Goal: Task Accomplishment & Management: Use online tool/utility

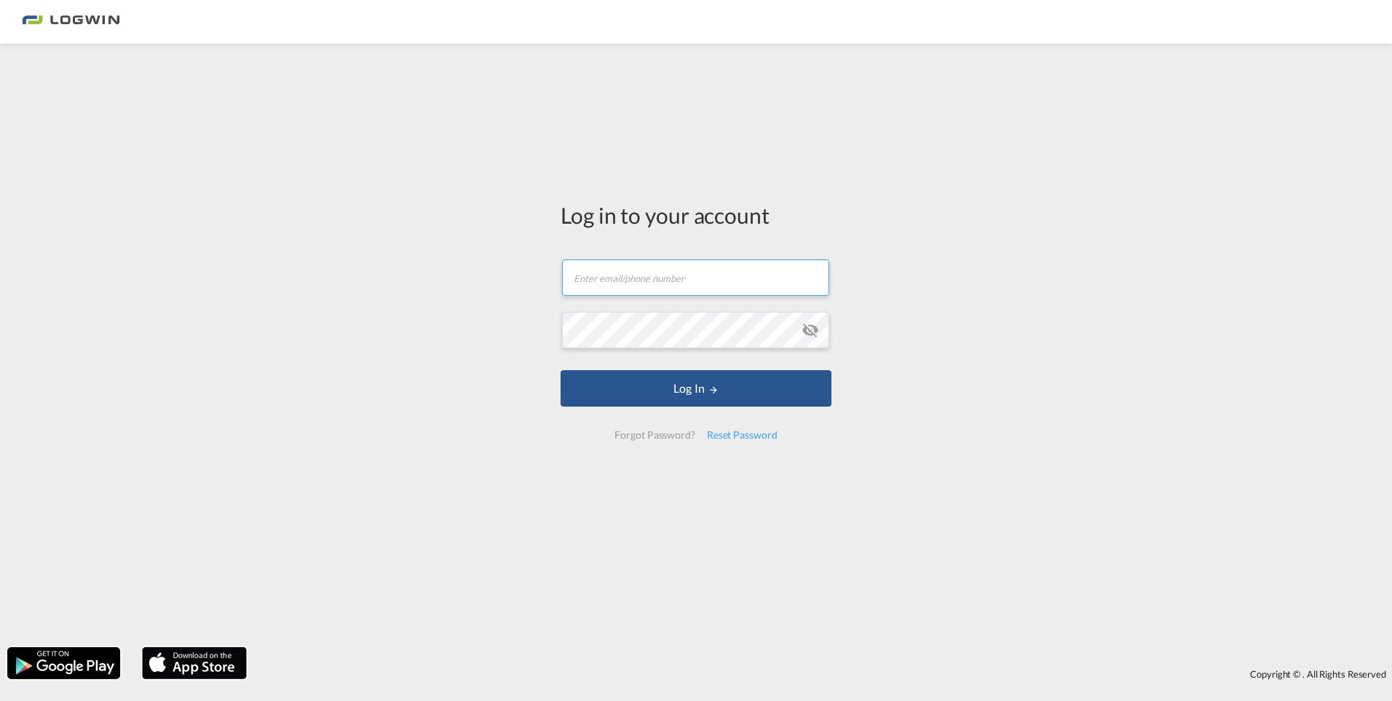
click at [703, 284] on input "text" at bounding box center [695, 277] width 267 height 36
type input "[EMAIL_ADDRESS][DOMAIN_NAME]"
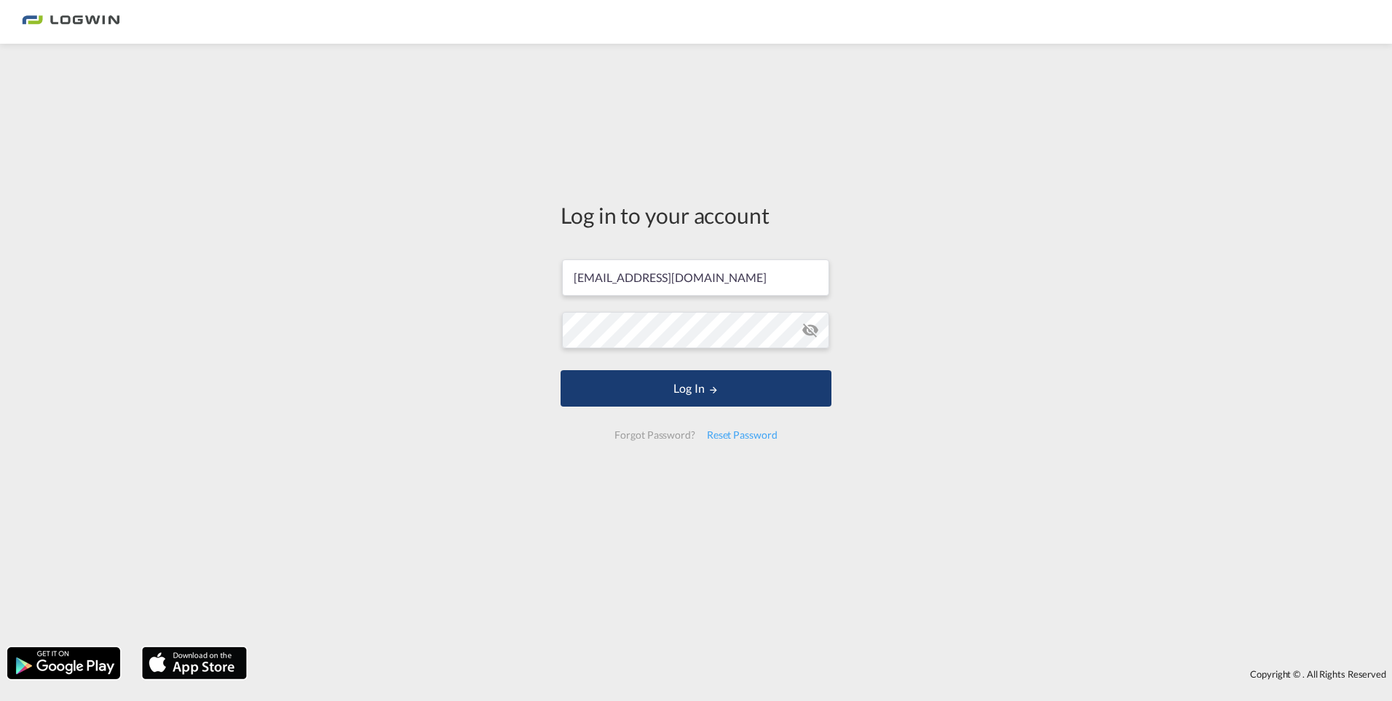
click at [663, 382] on button "Log In" at bounding box center [696, 388] width 271 height 36
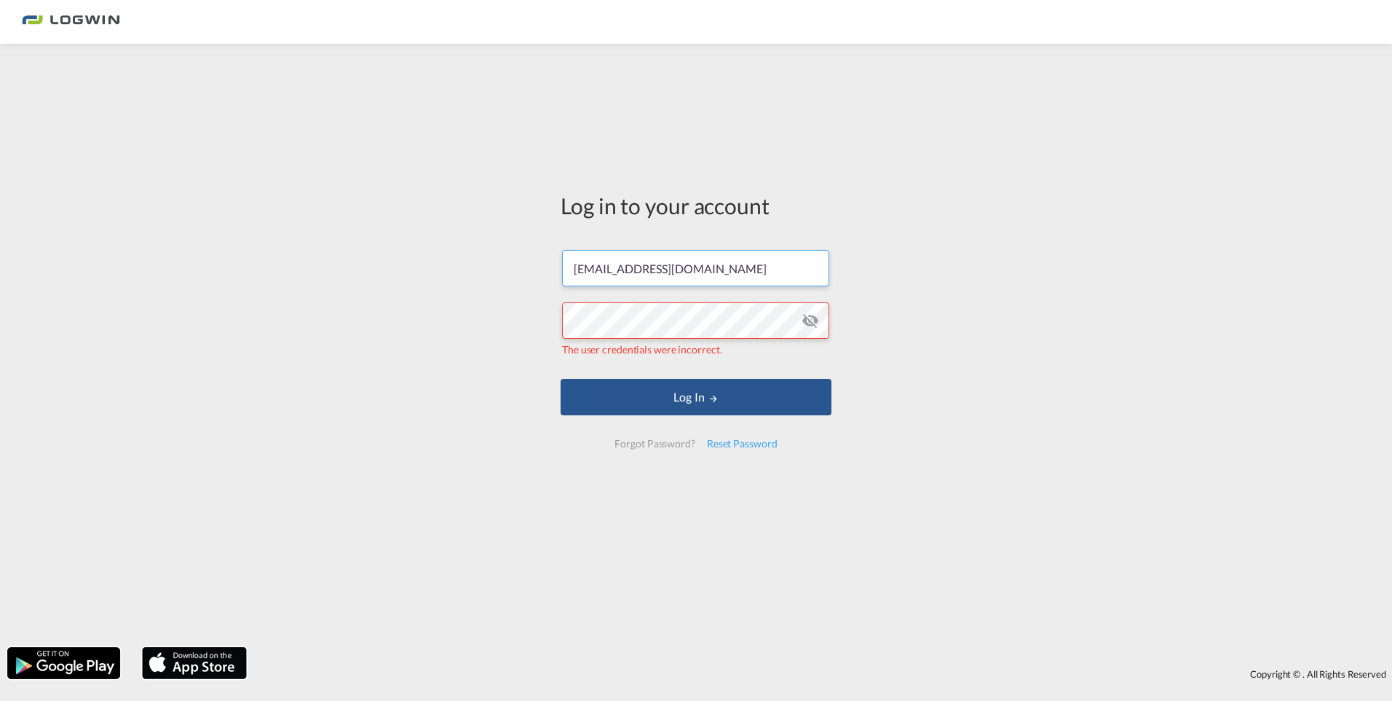
drag, startPoint x: 770, startPoint y: 277, endPoint x: 570, endPoint y: 275, distance: 199.5
click at [570, 275] on input "[EMAIL_ADDRESS][DOMAIN_NAME]" at bounding box center [695, 268] width 267 height 36
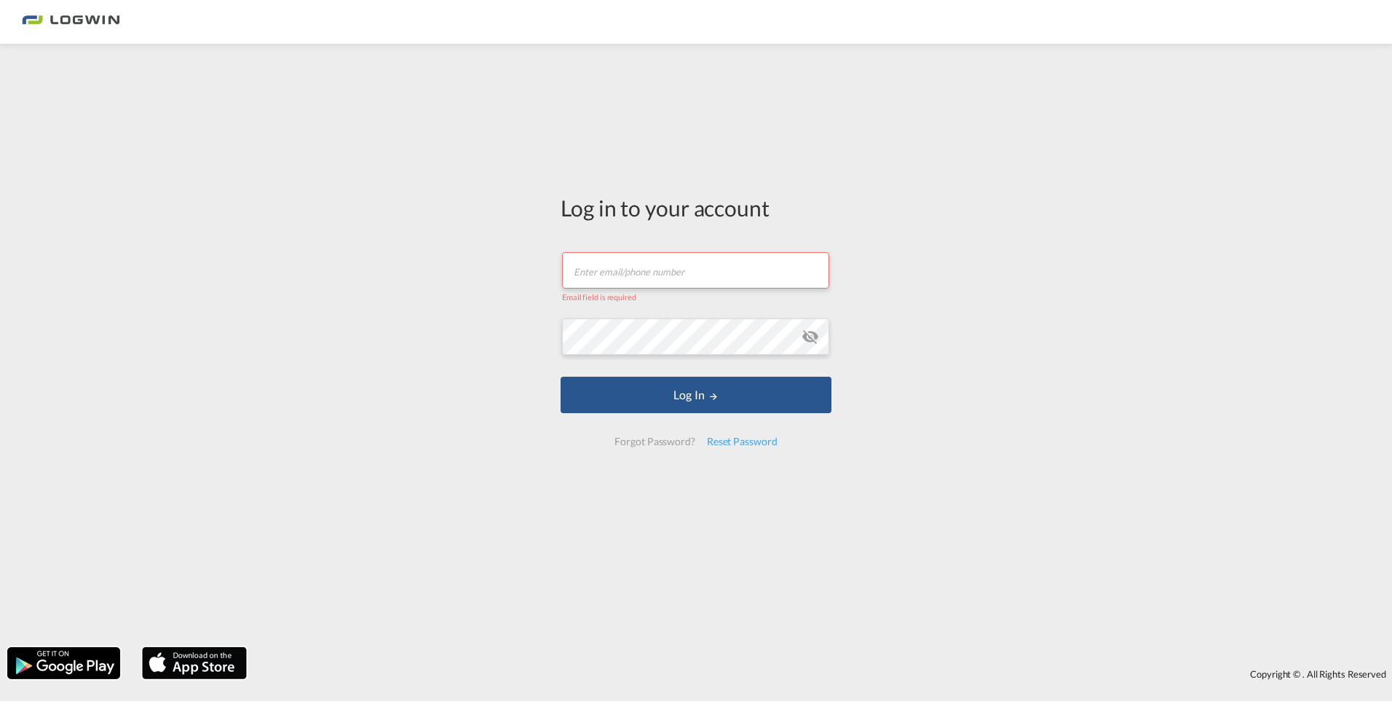
click at [652, 271] on input "text" at bounding box center [695, 270] width 267 height 36
type input "[EMAIL_ADDRESS][DOMAIN_NAME]"
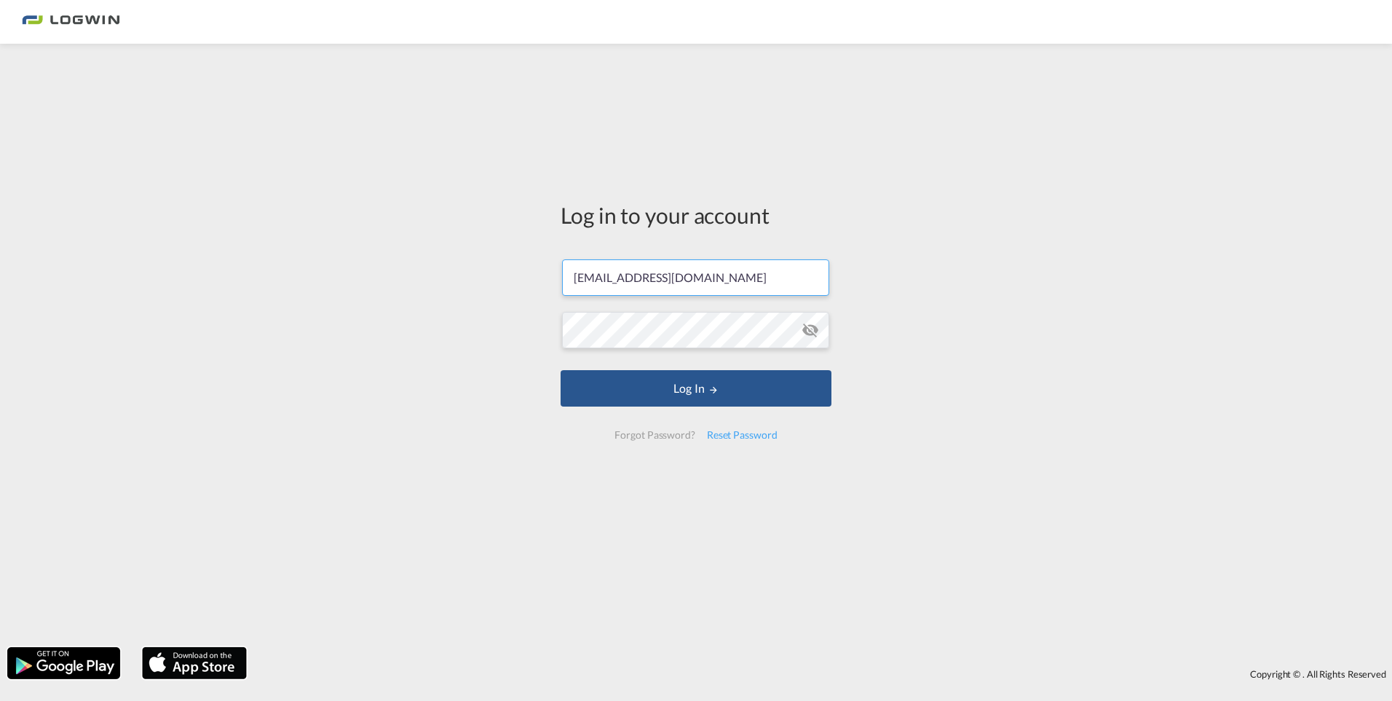
drag, startPoint x: 773, startPoint y: 277, endPoint x: 570, endPoint y: 274, distance: 203.2
click at [570, 274] on input "[EMAIL_ADDRESS][DOMAIN_NAME]" at bounding box center [695, 277] width 267 height 36
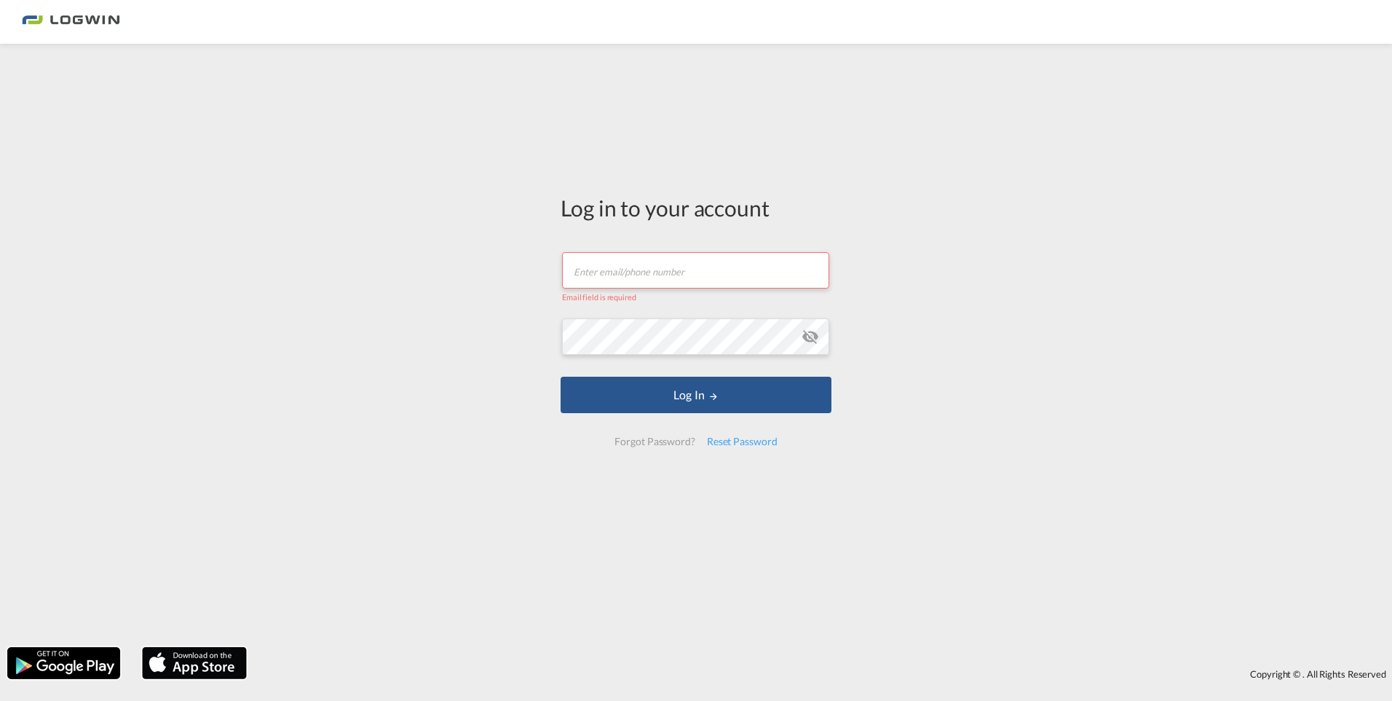
click at [578, 272] on input "text" at bounding box center [695, 270] width 267 height 36
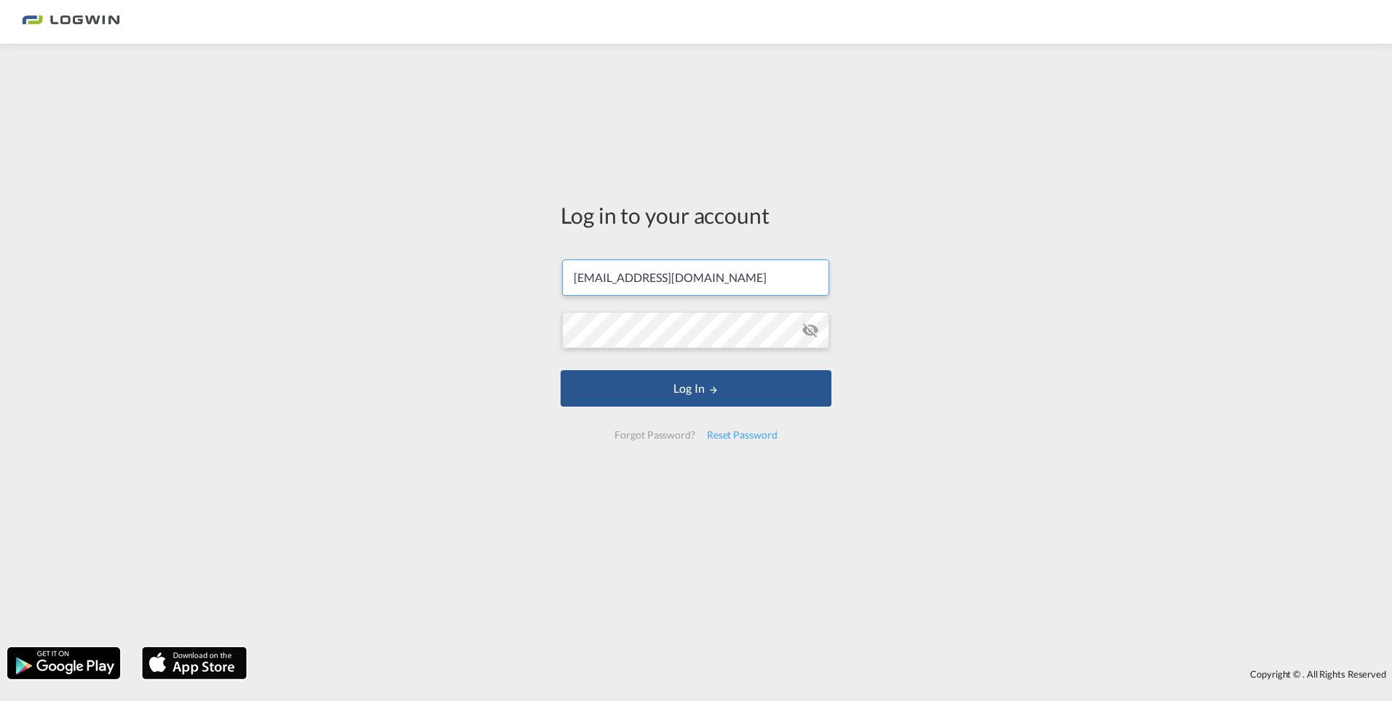
drag, startPoint x: 776, startPoint y: 278, endPoint x: 768, endPoint y: 278, distance: 8.0
click at [768, 278] on input "[EMAIL_ADDRESS][DOMAIN_NAME]" at bounding box center [695, 277] width 267 height 36
drag, startPoint x: 640, startPoint y: 276, endPoint x: 573, endPoint y: 275, distance: 67.0
click at [573, 275] on input "[EMAIL_ADDRESS][DOMAIN_NAME]" at bounding box center [695, 277] width 267 height 36
click at [689, 389] on button "Log In" at bounding box center [696, 388] width 271 height 36
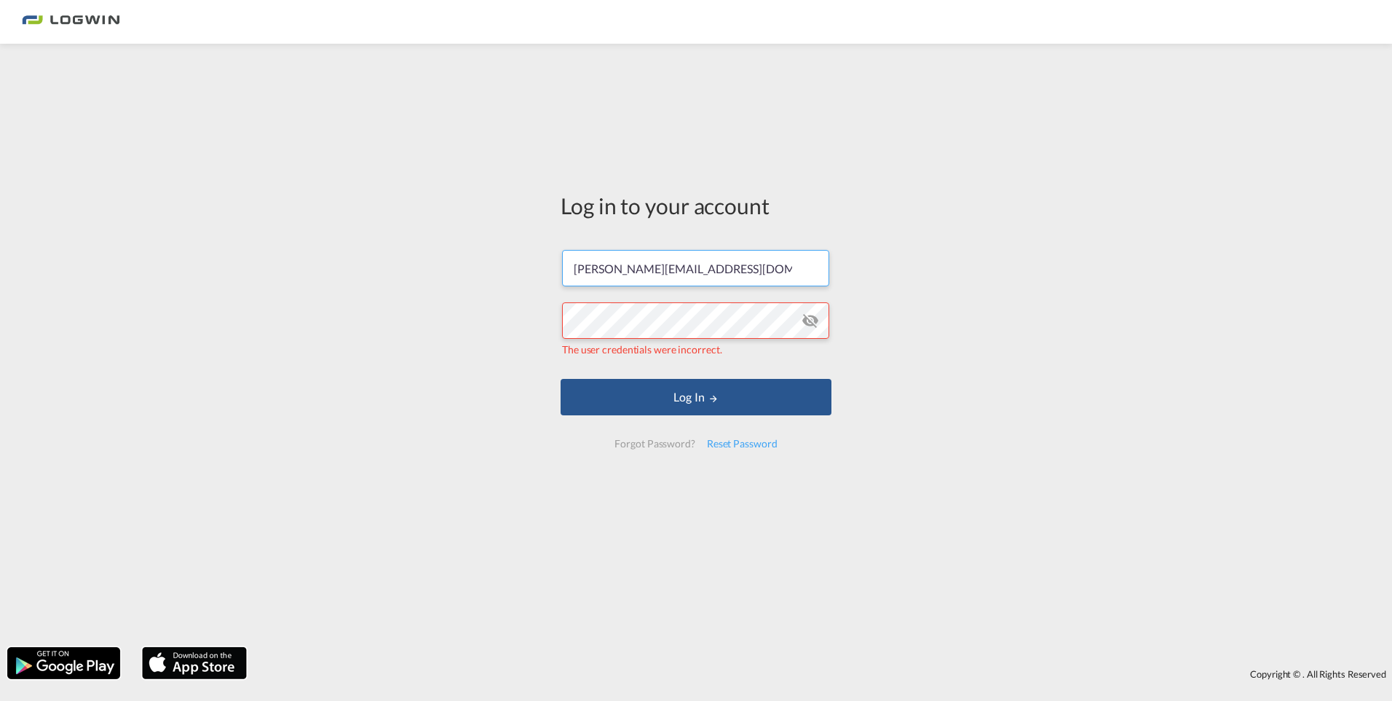
click at [674, 269] on input "[PERSON_NAME][EMAIL_ADDRESS][DOMAIN_NAME]" at bounding box center [695, 268] width 267 height 36
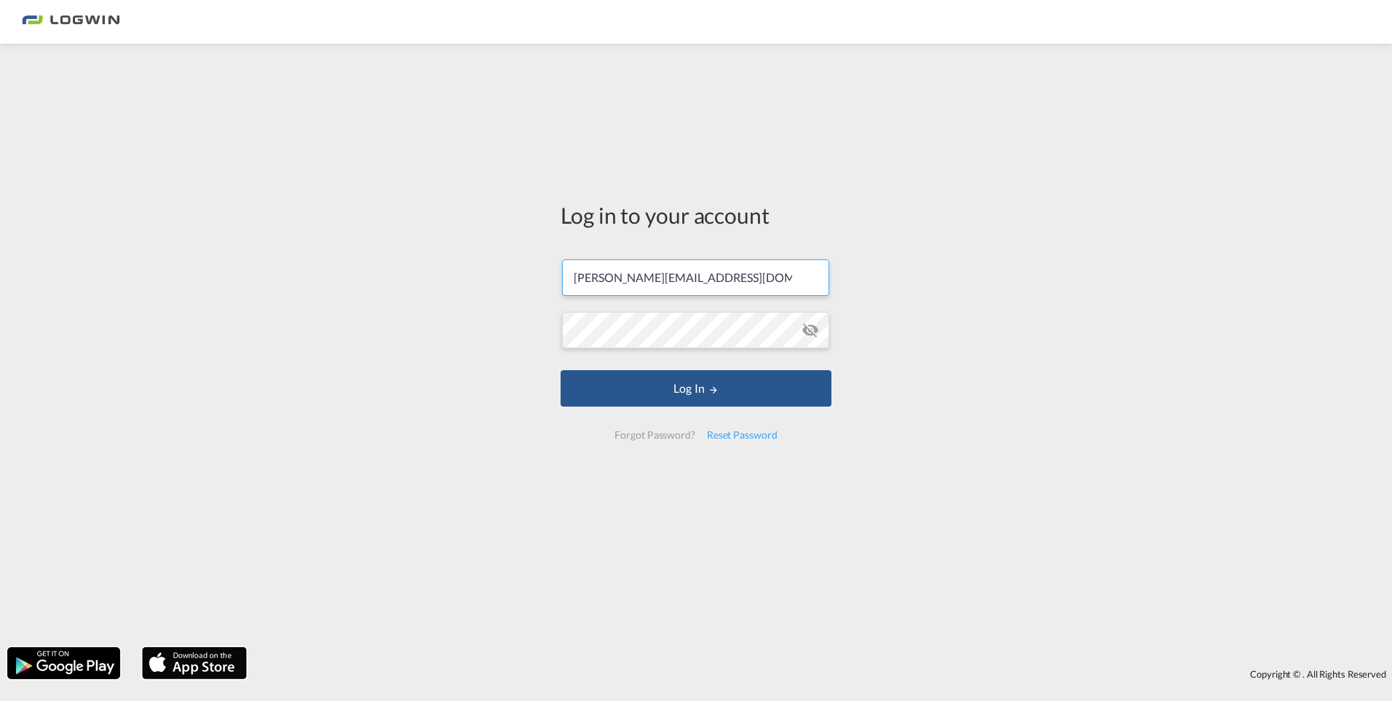
type input "[PERSON_NAME][EMAIL_ADDRESS][DOMAIN_NAME]"
drag, startPoint x: 766, startPoint y: 279, endPoint x: 556, endPoint y: 274, distance: 209.8
click at [556, 274] on div "Log in to your account [PERSON_NAME][EMAIL_ADDRESS][DOMAIN_NAME] Log In Forgot …" at bounding box center [696, 326] width 293 height 551
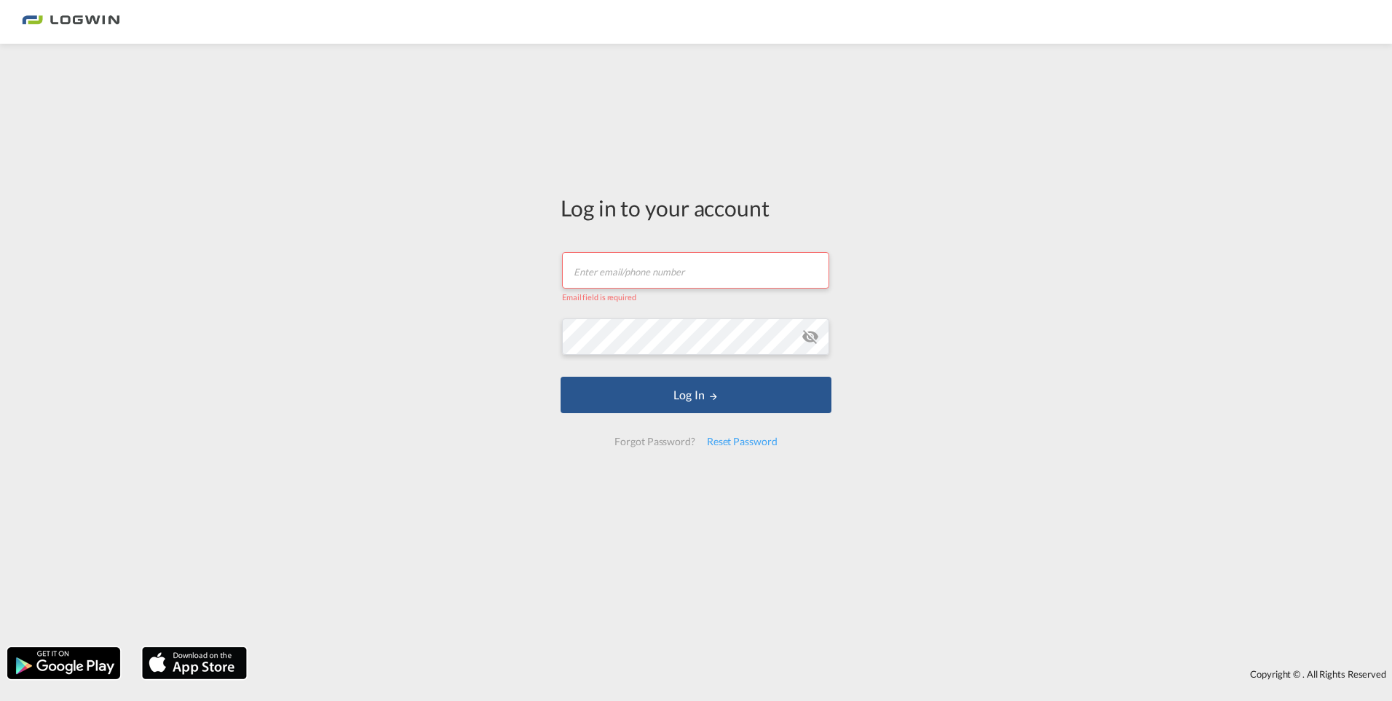
paste input "[PERSON_NAME][EMAIL_ADDRESS][DOMAIN_NAME]"
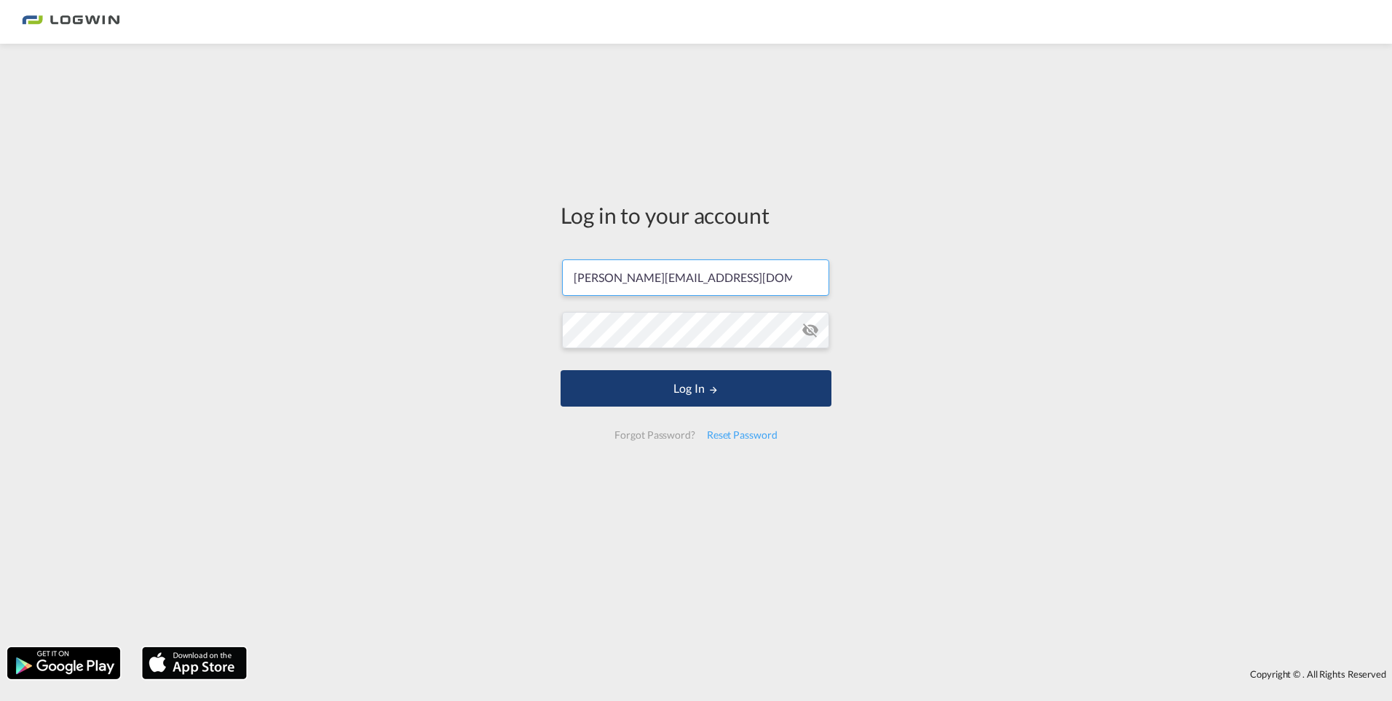
type input "[PERSON_NAME][EMAIL_ADDRESS][DOMAIN_NAME]"
click at [675, 396] on button "Log In" at bounding box center [696, 388] width 271 height 36
